Goal: Unclear

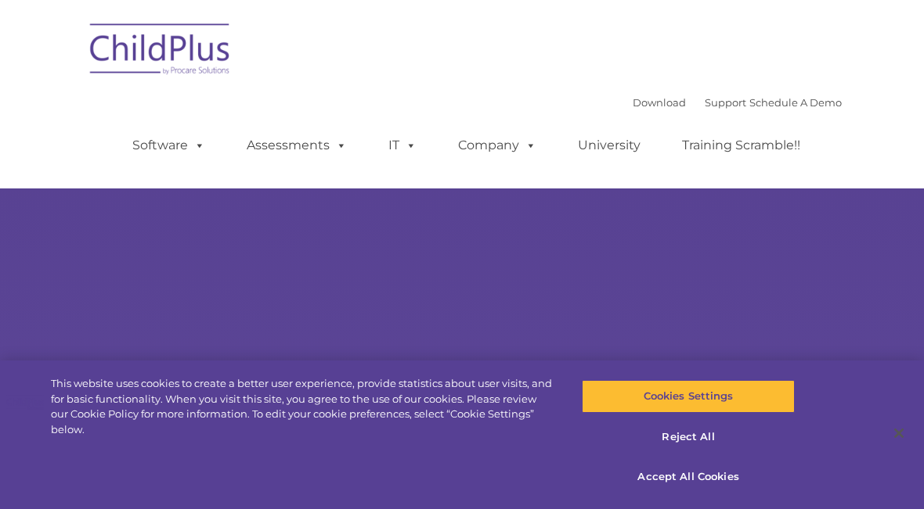
select select "MEDIUM"
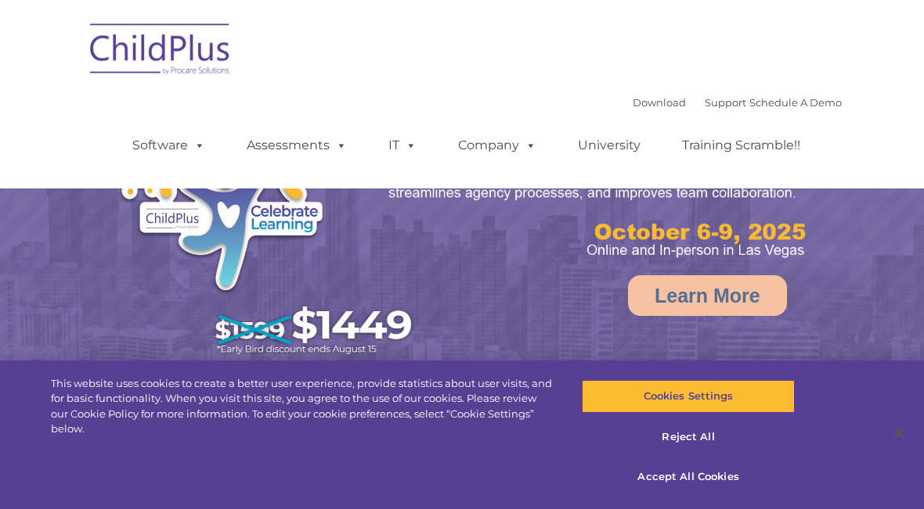
select select "MEDIUM"
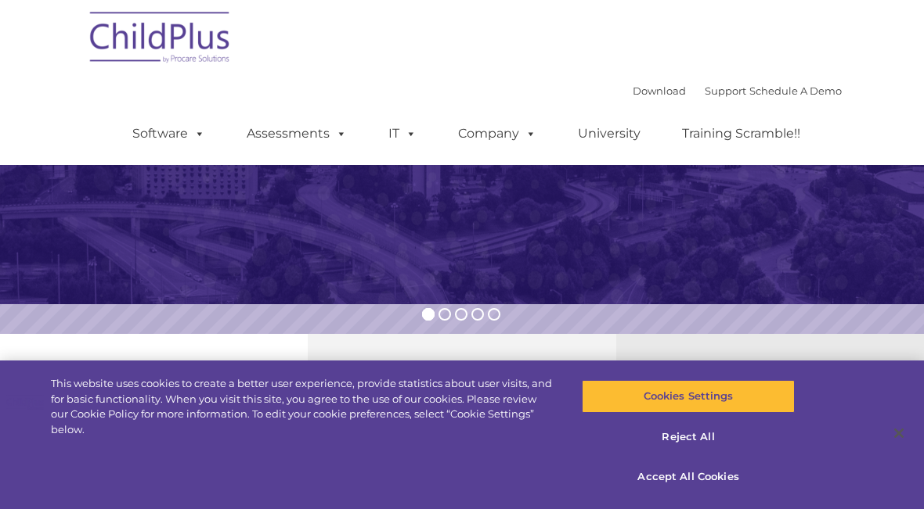
scroll to position [269, 0]
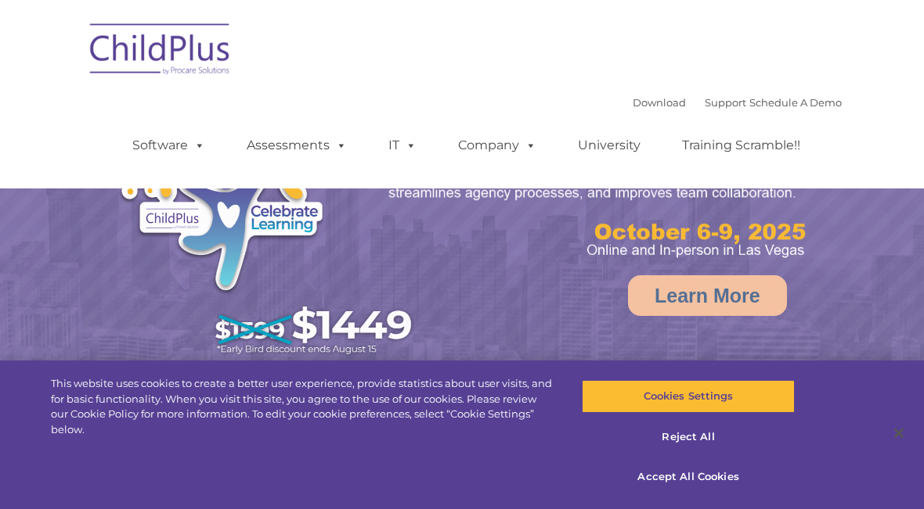
select select "MEDIUM"
